Goal: Find contact information

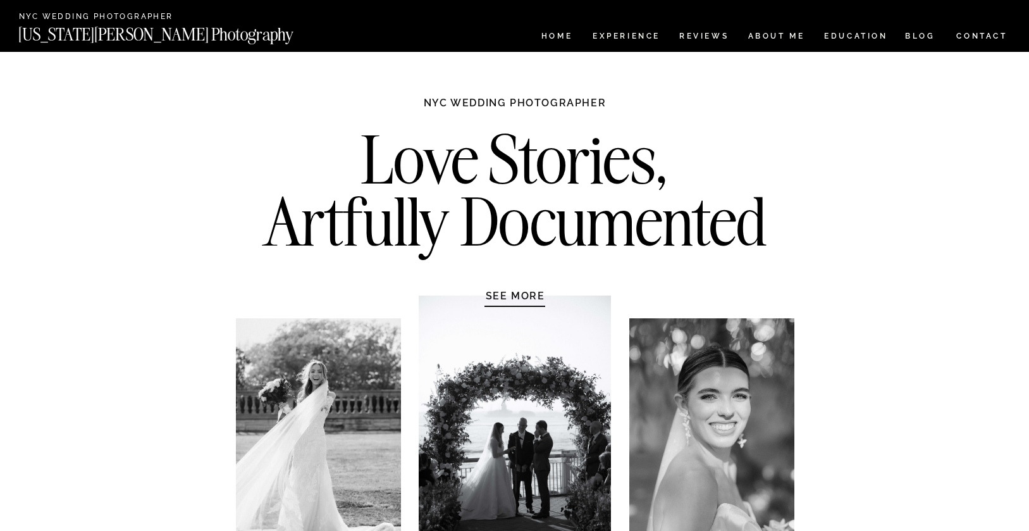
click at [978, 39] on nav "CONTACT" at bounding box center [982, 36] width 52 height 14
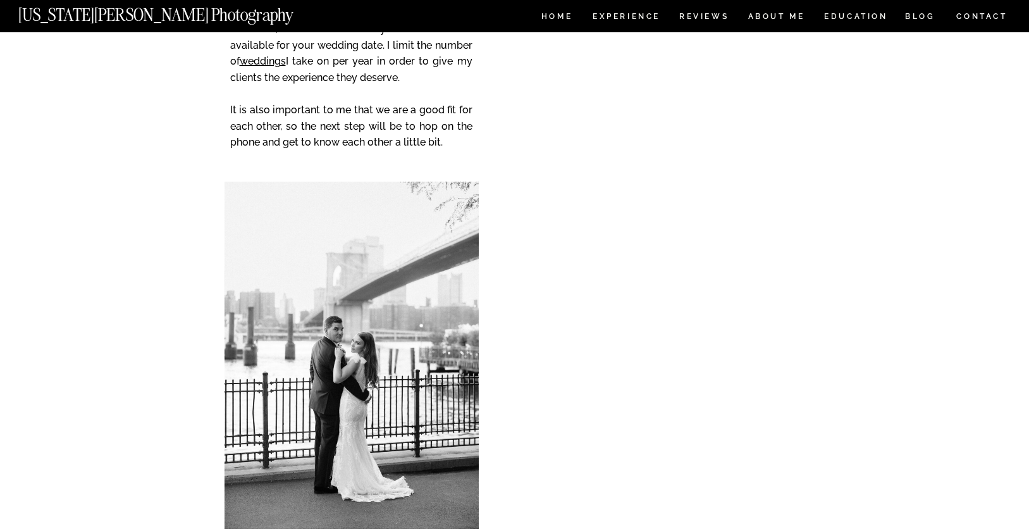
scroll to position [256, 0]
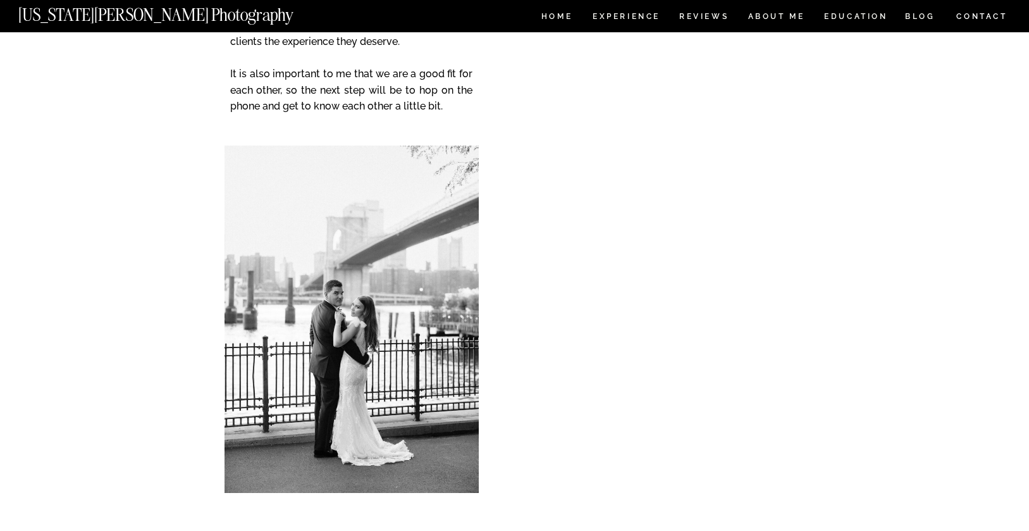
click at [514, 250] on div "CONTACT BLOG REVIEWS ABOUT ME Experience EDUCATION HOME Georgia Sheridan Photog…" at bounding box center [514, 349] width 1029 height 1211
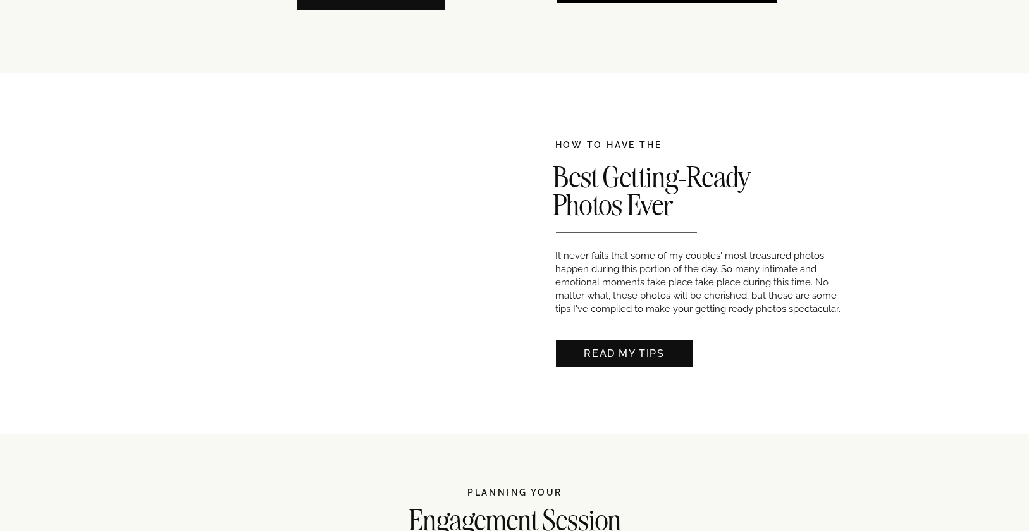
scroll to position [1111, 0]
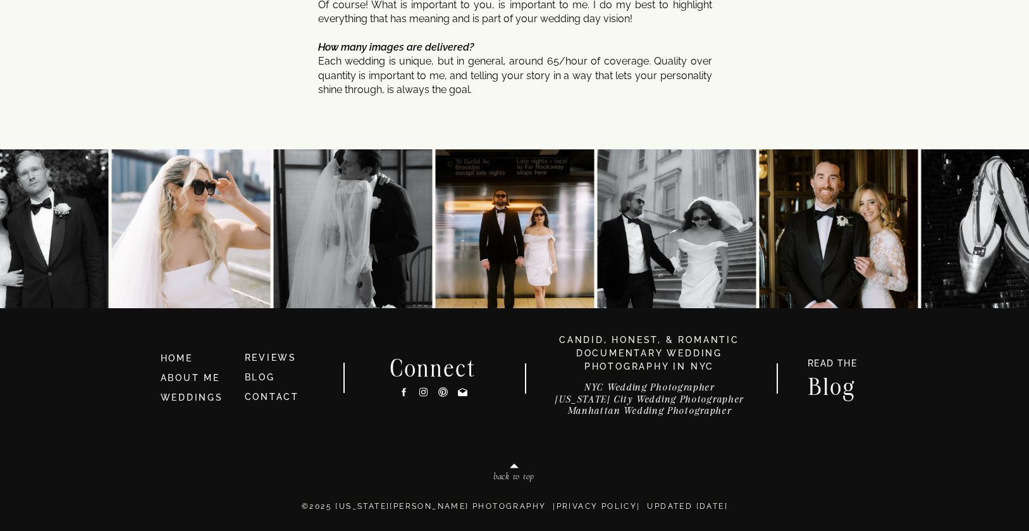
scroll to position [6771, 0]
click at [424, 390] on icon at bounding box center [423, 391] width 11 height 13
